Goal: Register for event/course

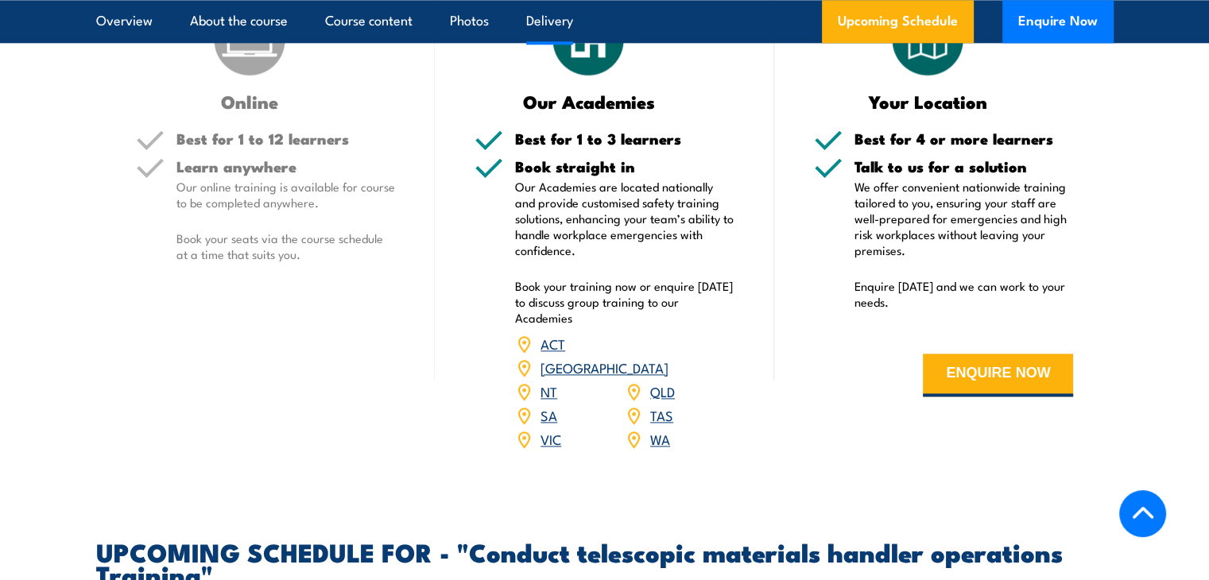
scroll to position [1987, 0]
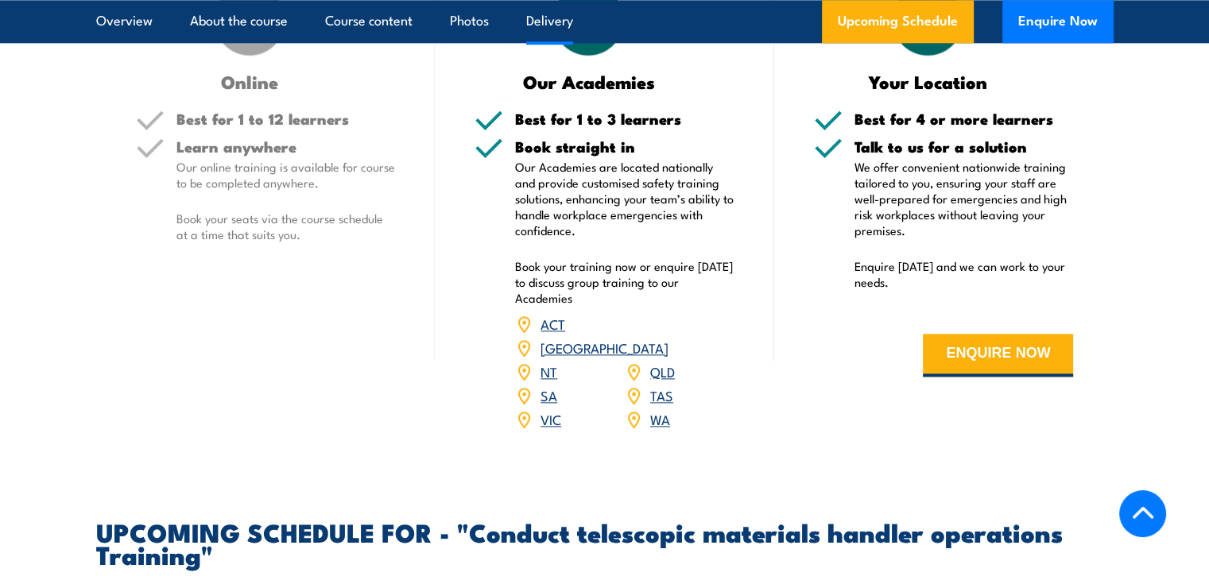
click at [548, 404] on link "SA" at bounding box center [548, 394] width 17 height 19
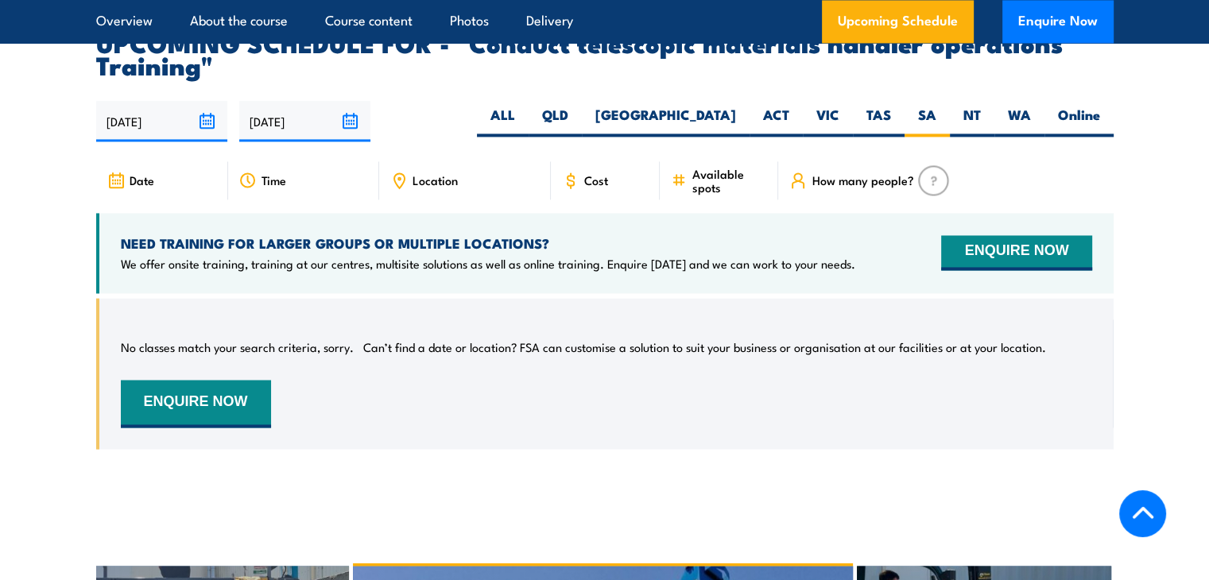
scroll to position [2440, 0]
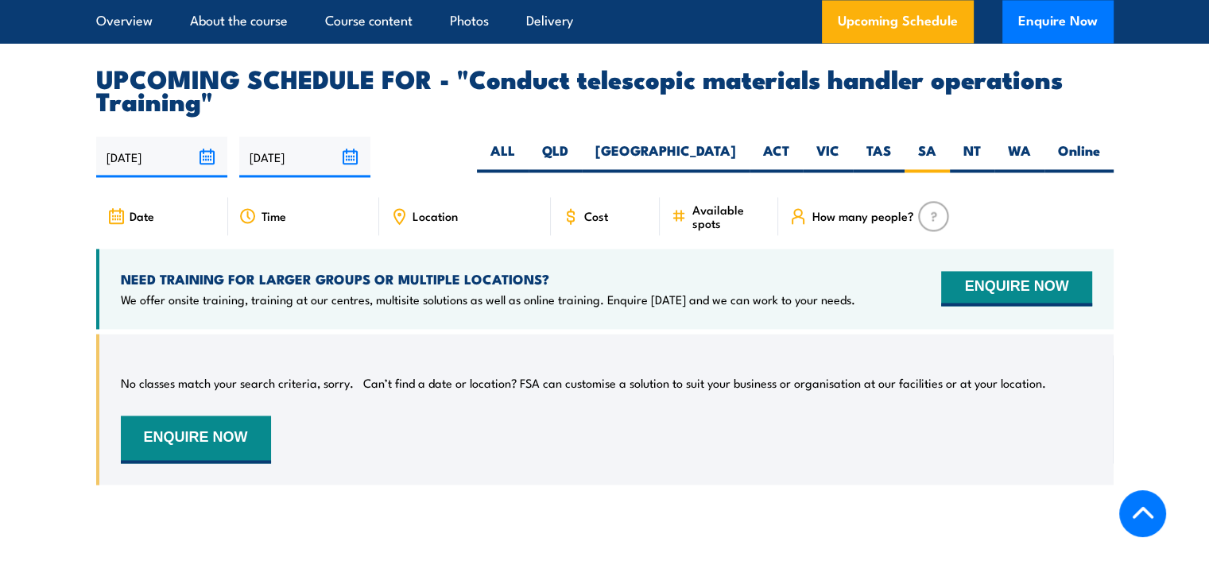
click at [203, 168] on input "[DATE]" at bounding box center [161, 157] width 131 height 41
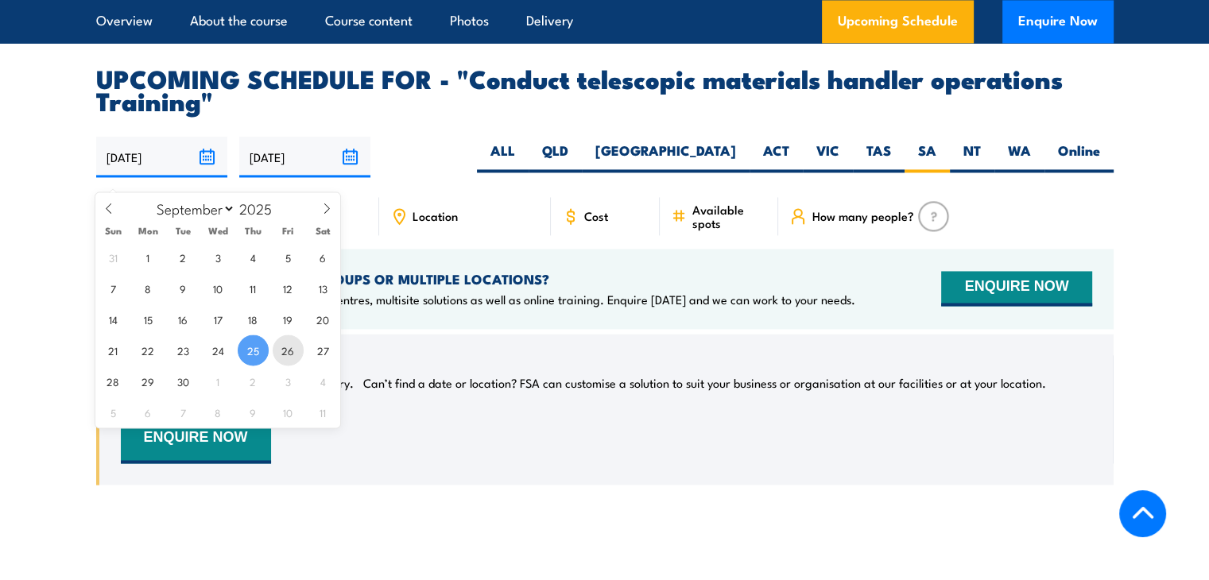
click at [287, 347] on span "26" at bounding box center [288, 350] width 31 height 31
type input "26/09/2025"
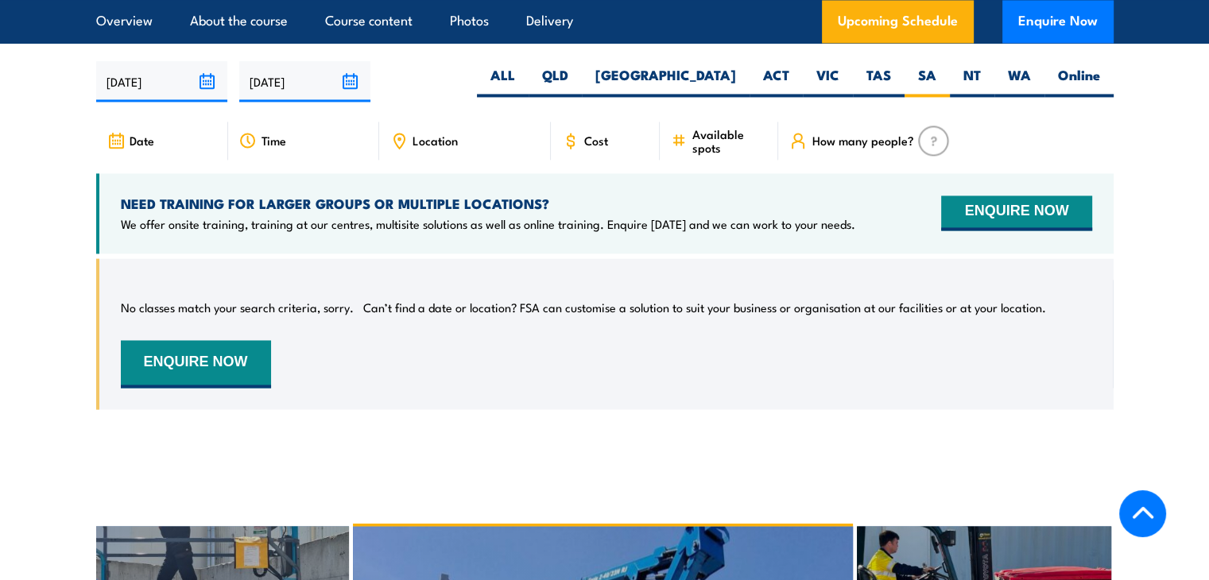
scroll to position [2520, 0]
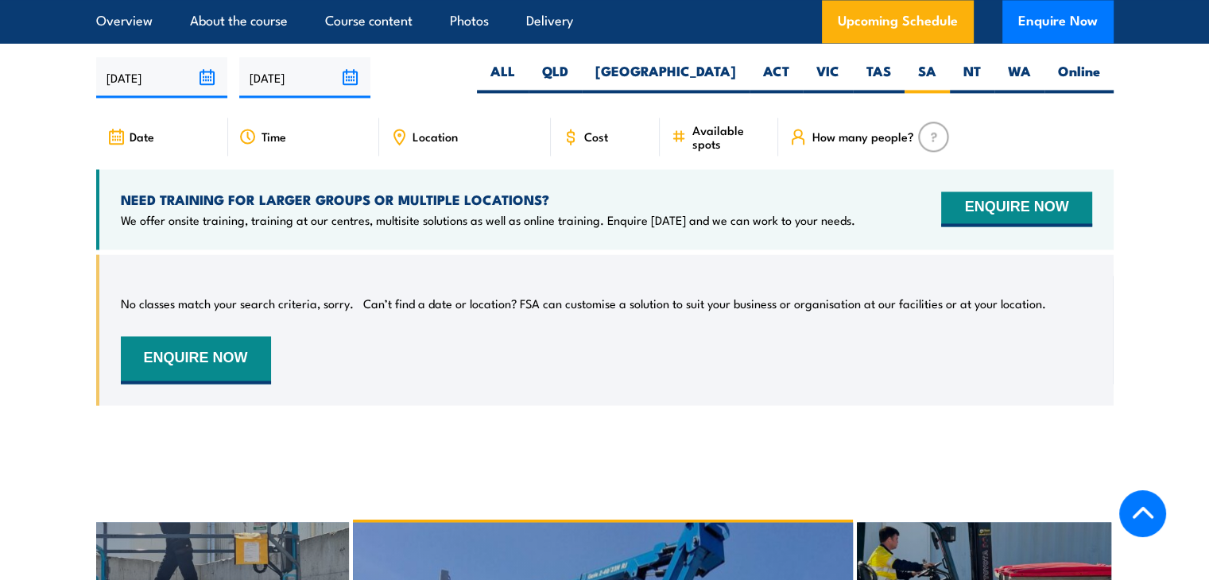
click at [204, 90] on input "26/09/2025" at bounding box center [161, 77] width 131 height 41
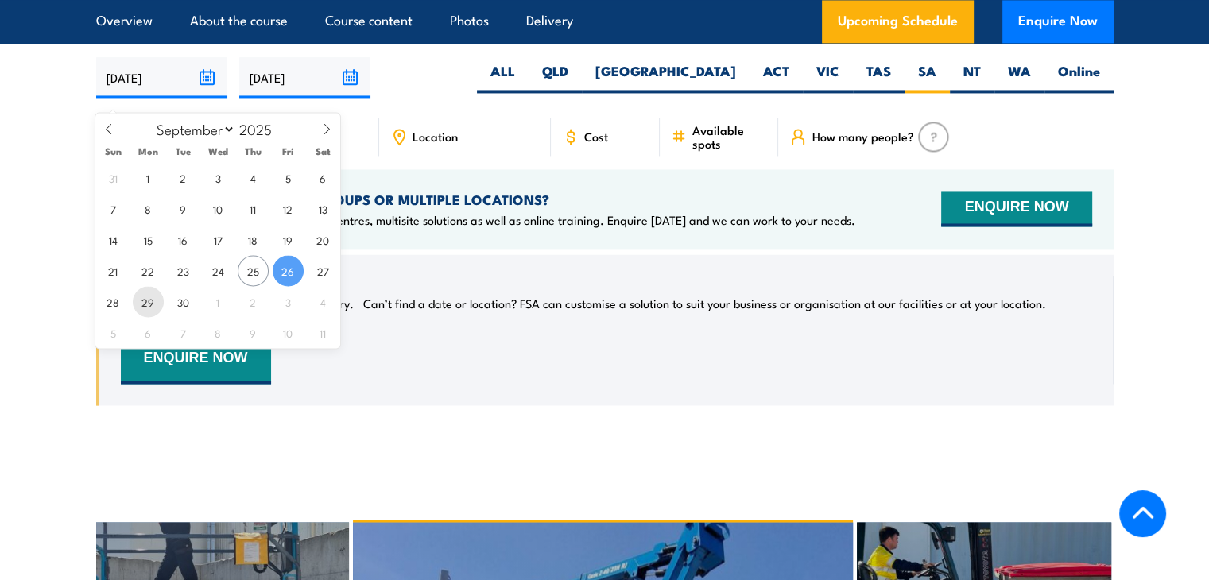
click at [146, 297] on span "29" at bounding box center [148, 301] width 31 height 31
type input "29/09/2025"
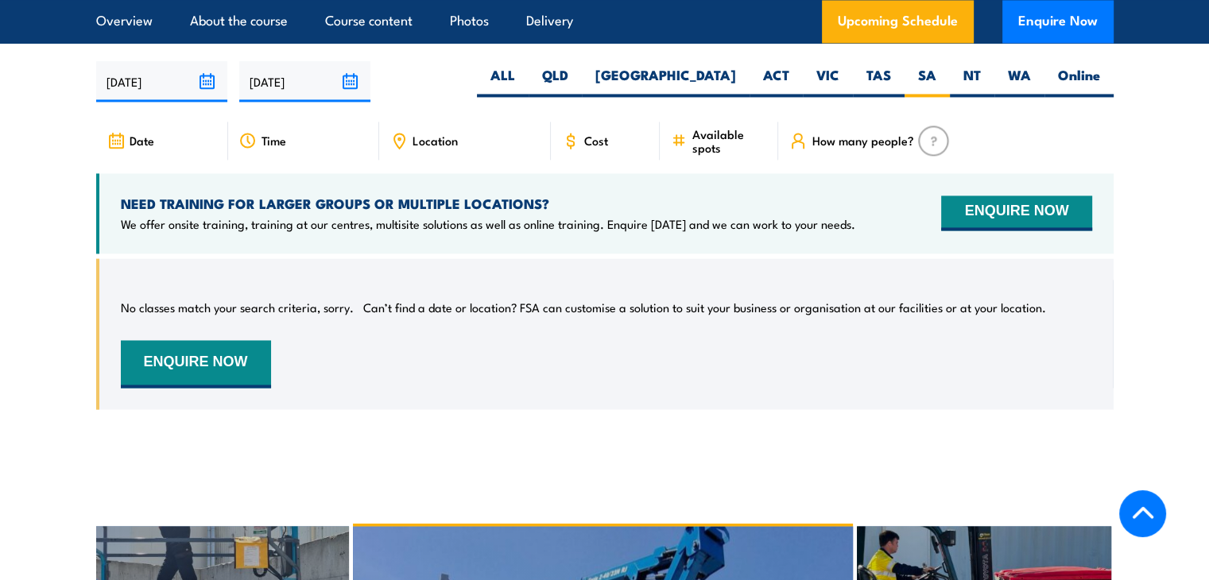
scroll to position [2520, 0]
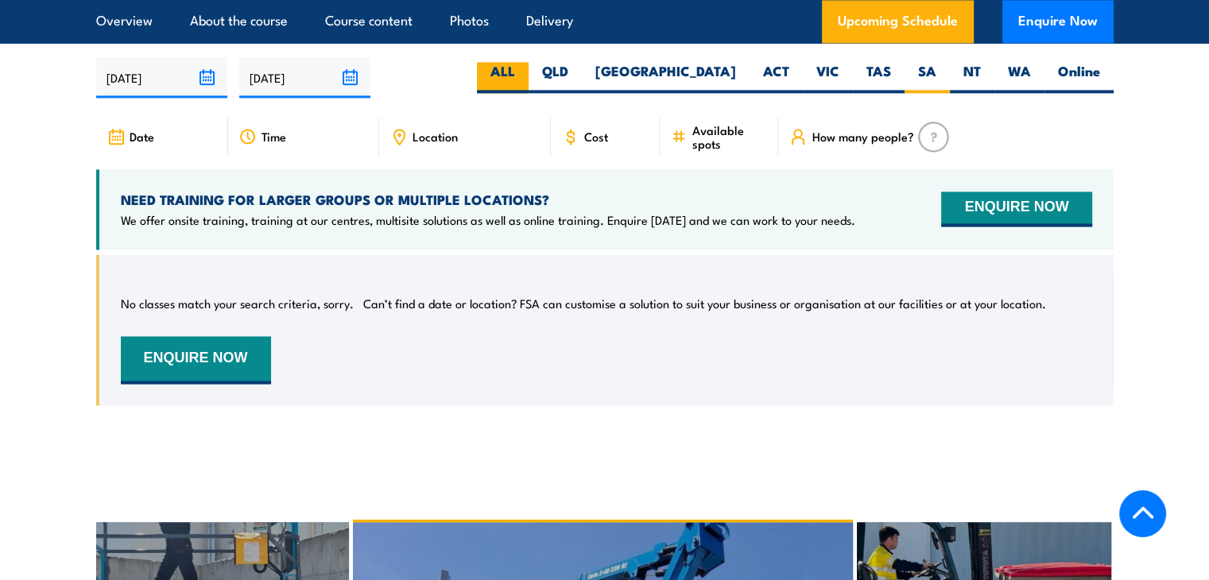
click at [528, 87] on label "ALL" at bounding box center [503, 77] width 52 height 31
click at [525, 72] on input "ALL" at bounding box center [520, 67] width 10 height 10
radio input "true"
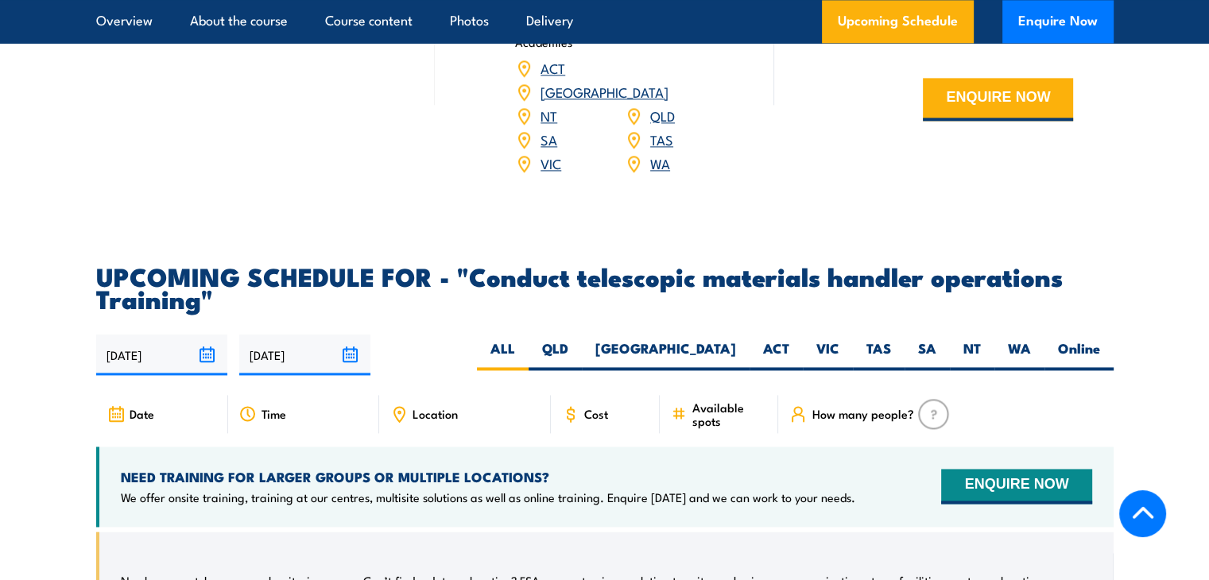
scroll to position [2281, 0]
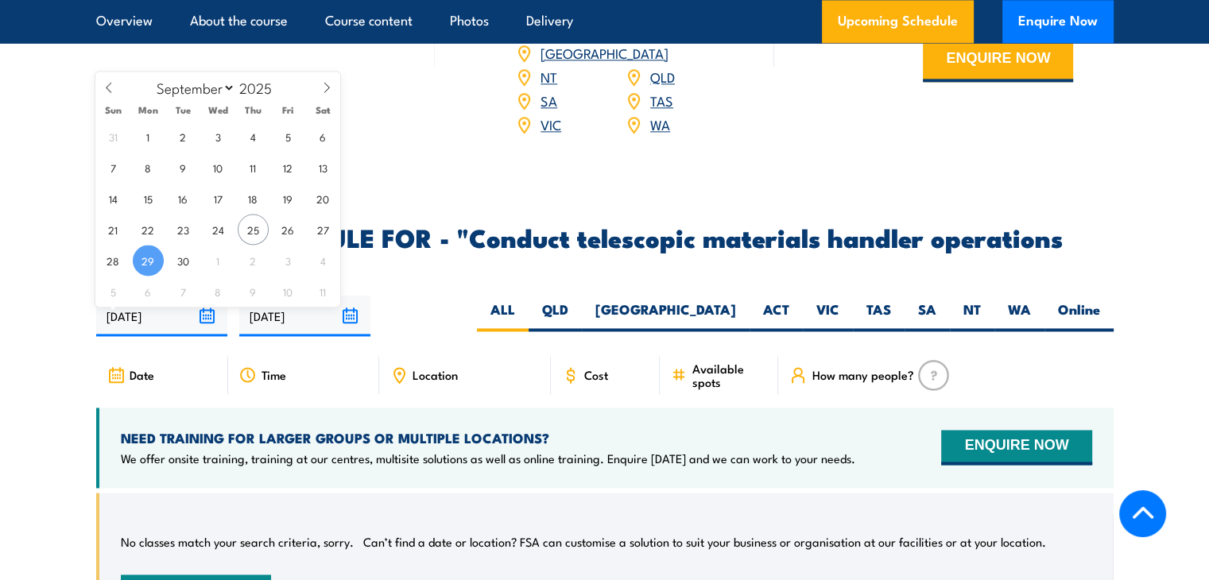
click at [209, 330] on input "29/09/2025" at bounding box center [161, 316] width 131 height 41
click at [184, 254] on span "30" at bounding box center [183, 260] width 31 height 31
type input "30/09/2025"
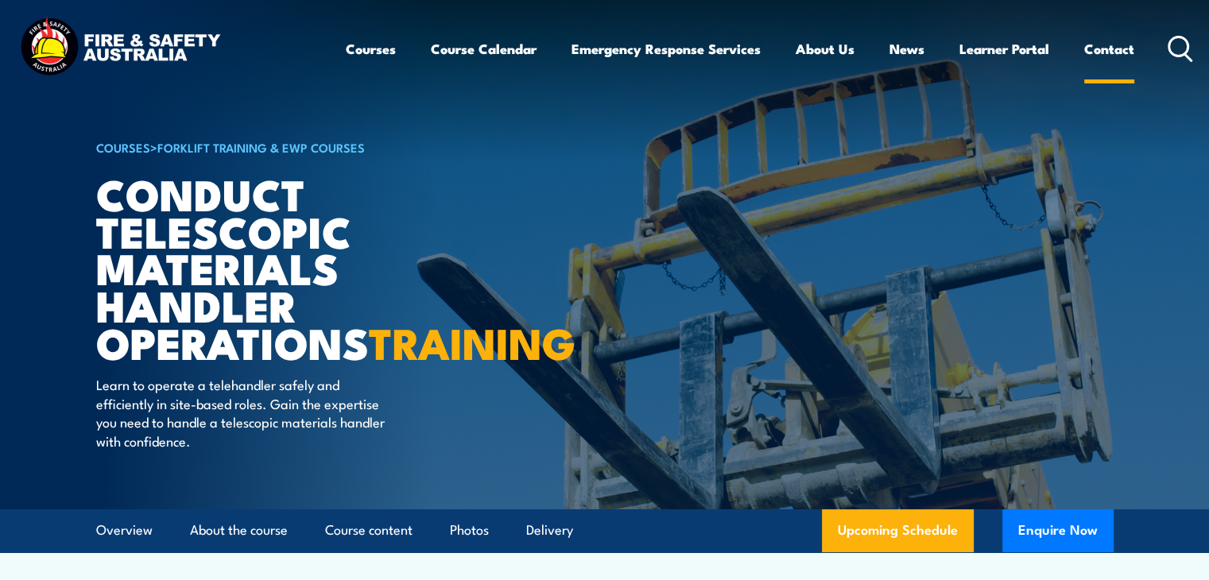
click at [1116, 49] on link "Contact" at bounding box center [1109, 49] width 50 height 42
